Goal: Browse casually

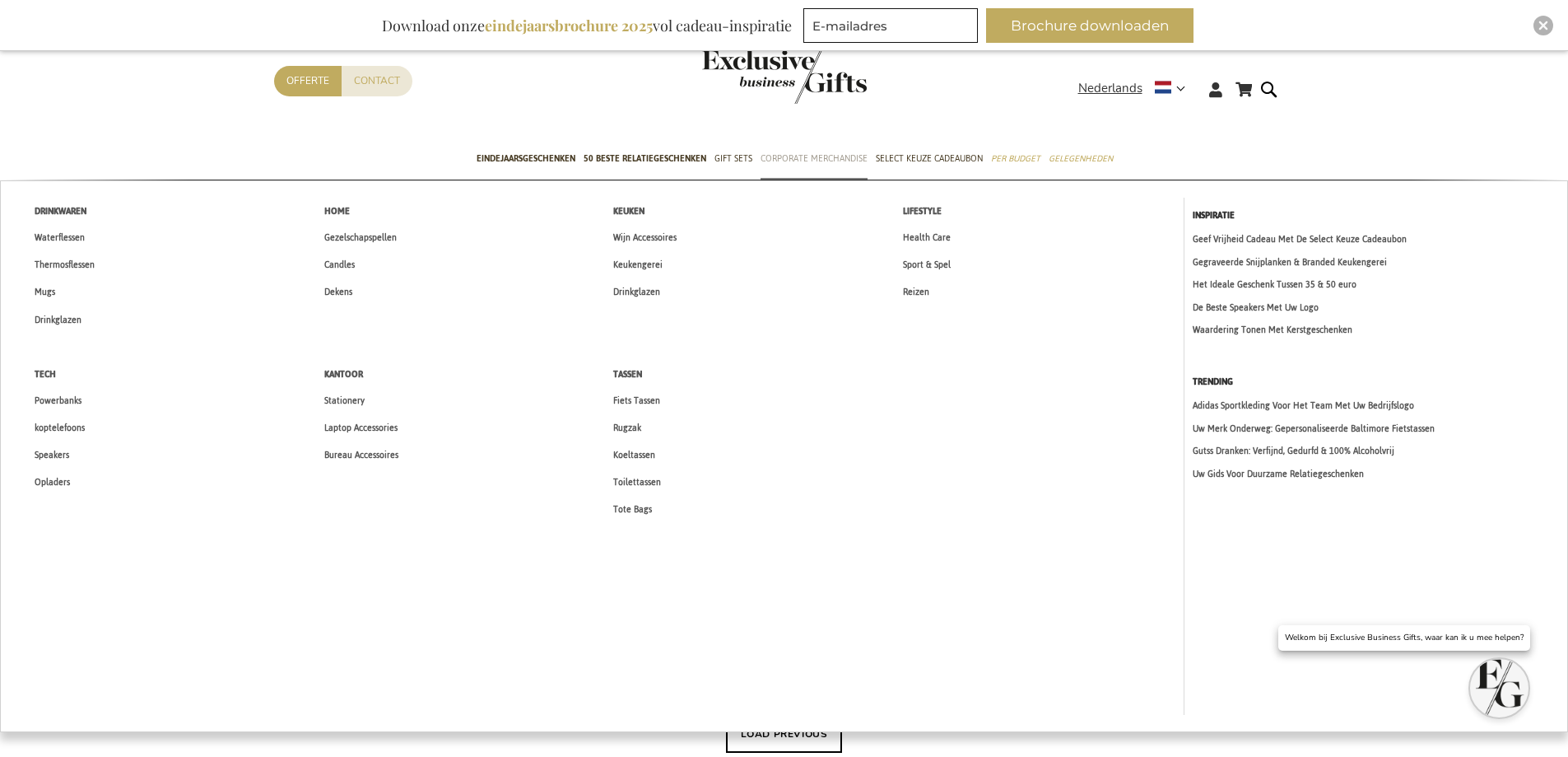
click at [797, 155] on span "Corporate Merchandise" at bounding box center [814, 159] width 107 height 17
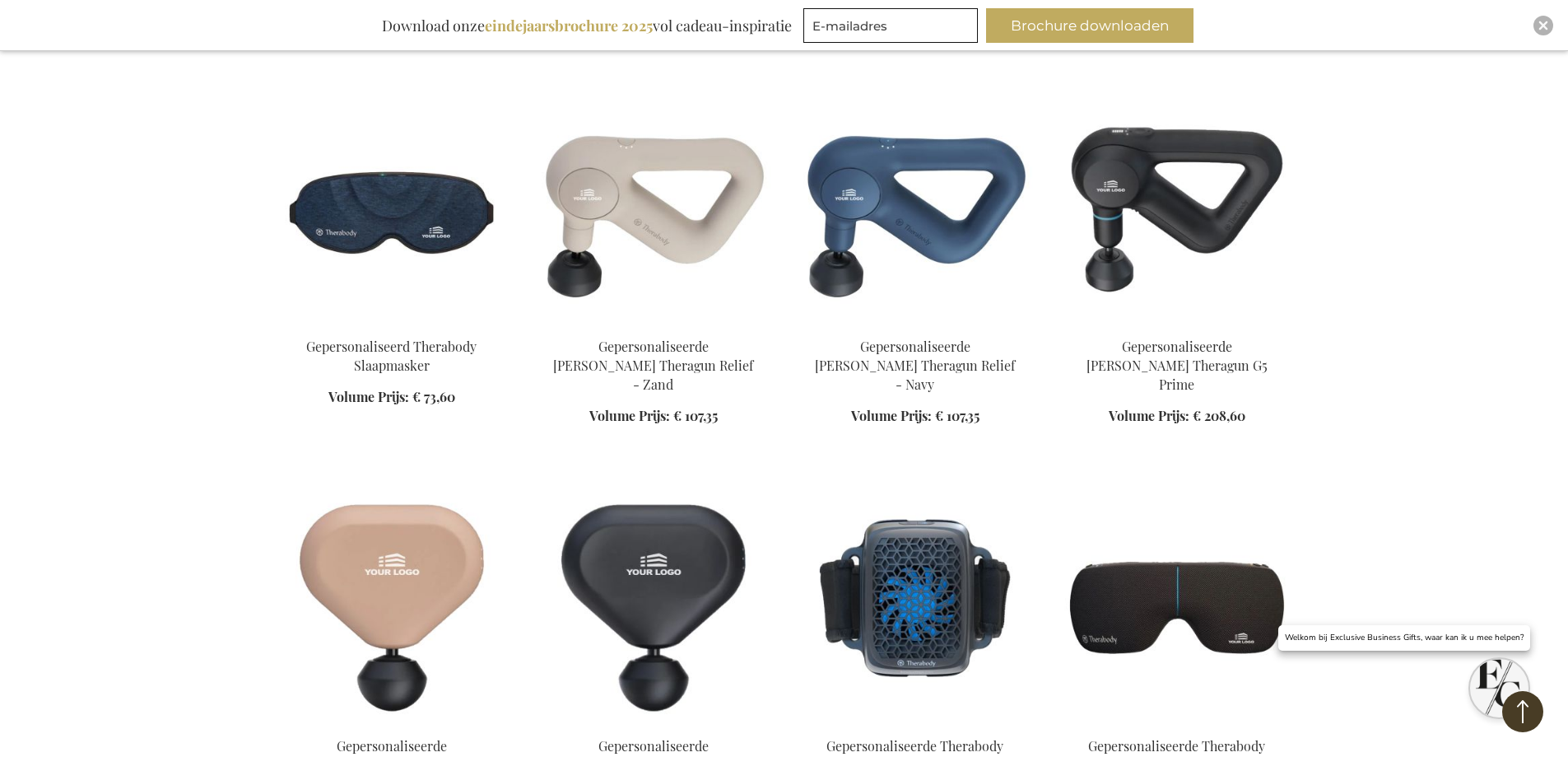
scroll to position [7332, 0]
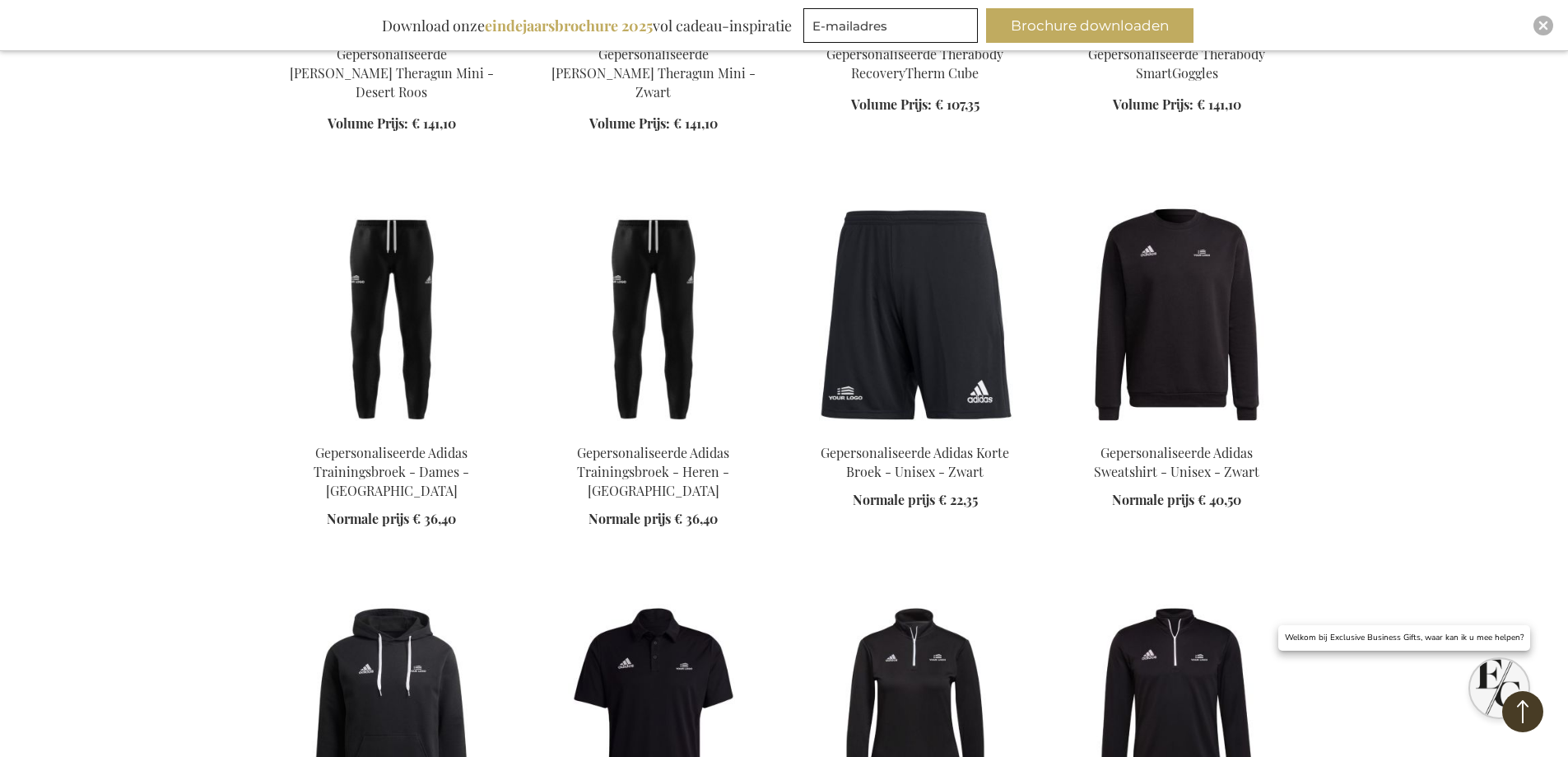
scroll to position [7579, 0]
